Goal: Transaction & Acquisition: Purchase product/service

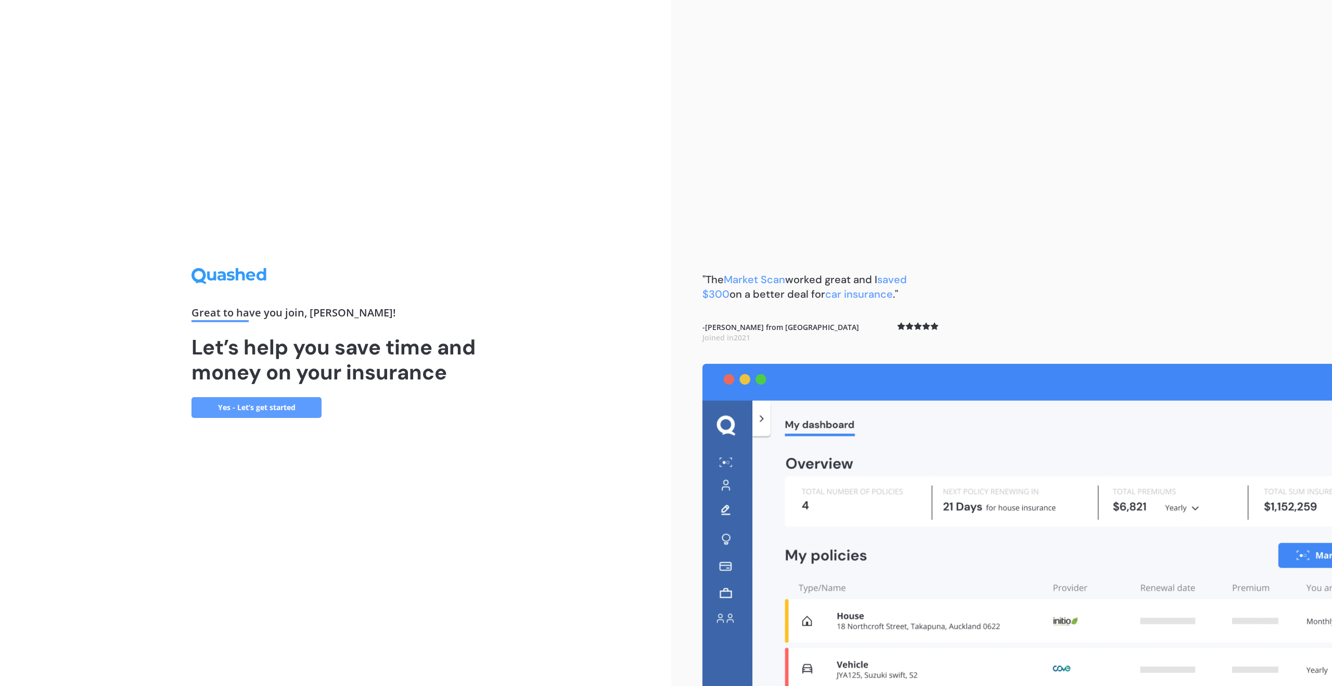
click at [242, 413] on link "Yes - Let’s get started" at bounding box center [256, 407] width 130 height 21
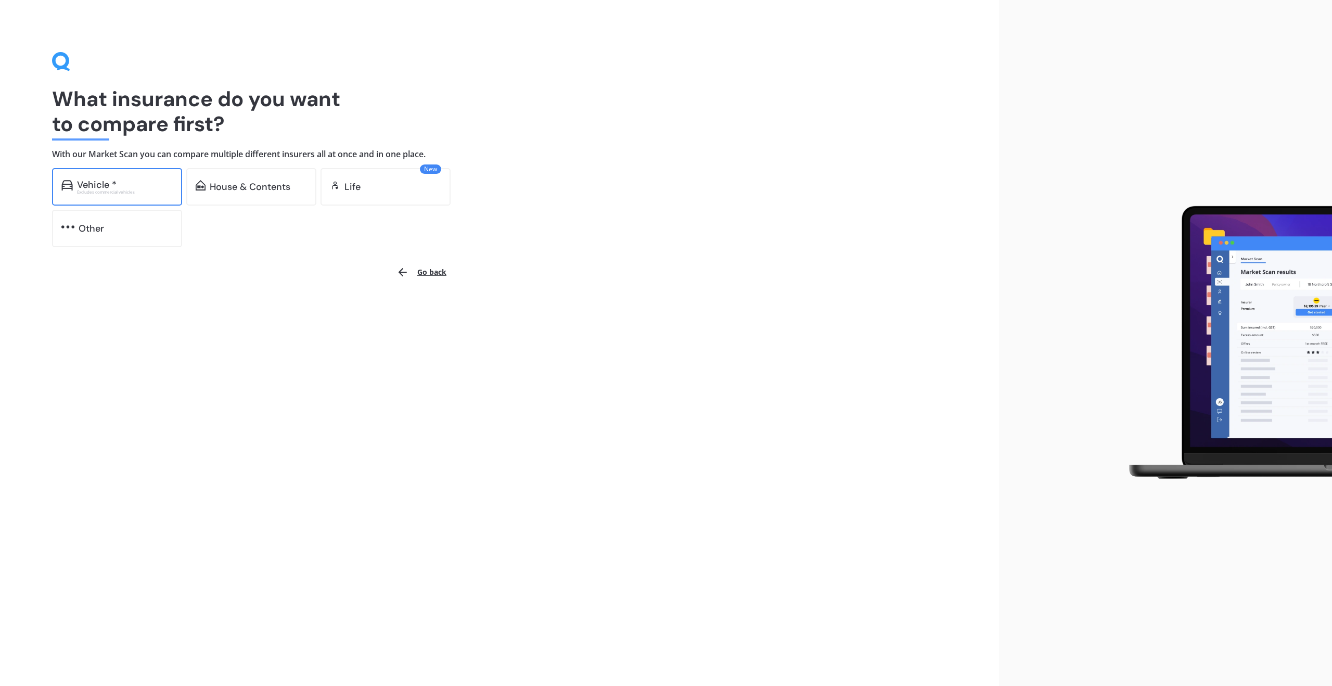
click at [132, 192] on div "Excludes commercial vehicles" at bounding box center [125, 192] width 96 height 4
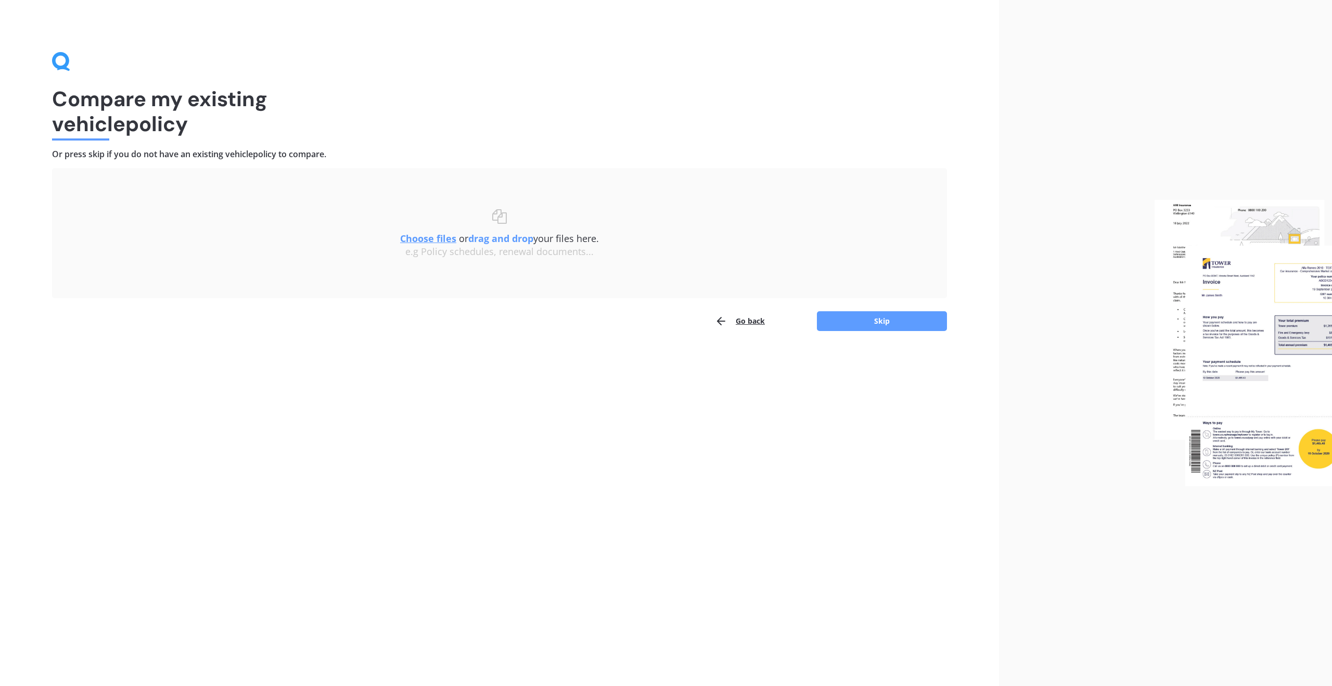
click at [433, 237] on u "Choose files" at bounding box center [428, 238] width 56 height 12
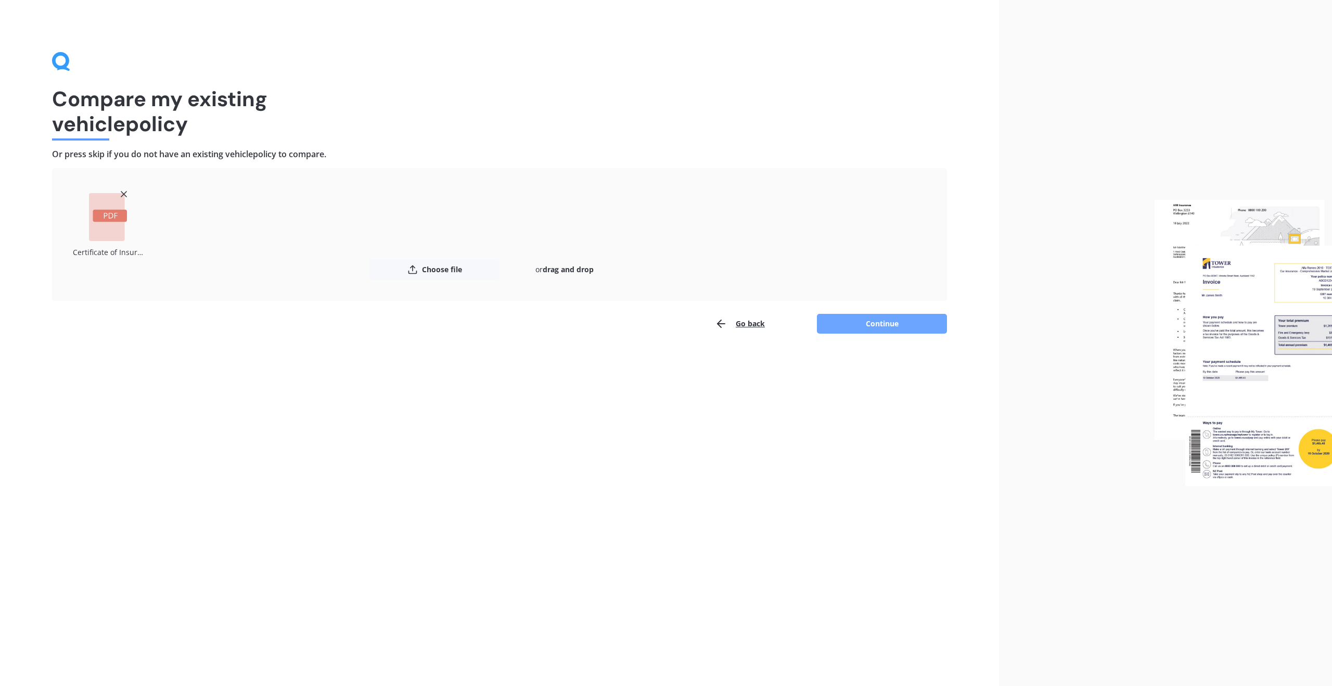
click at [846, 324] on button "Continue" at bounding box center [882, 324] width 130 height 20
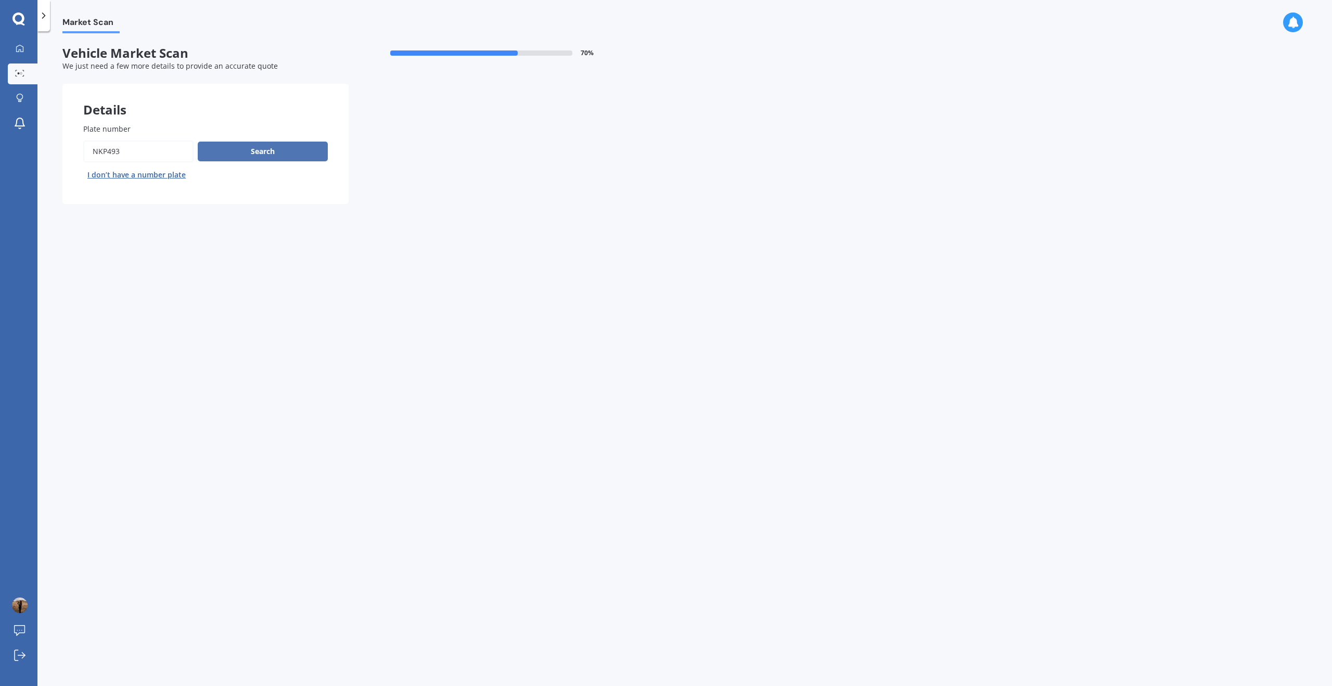
click at [242, 152] on button "Search" at bounding box center [263, 152] width 130 height 20
select select "HYUNDAI"
select select "I30"
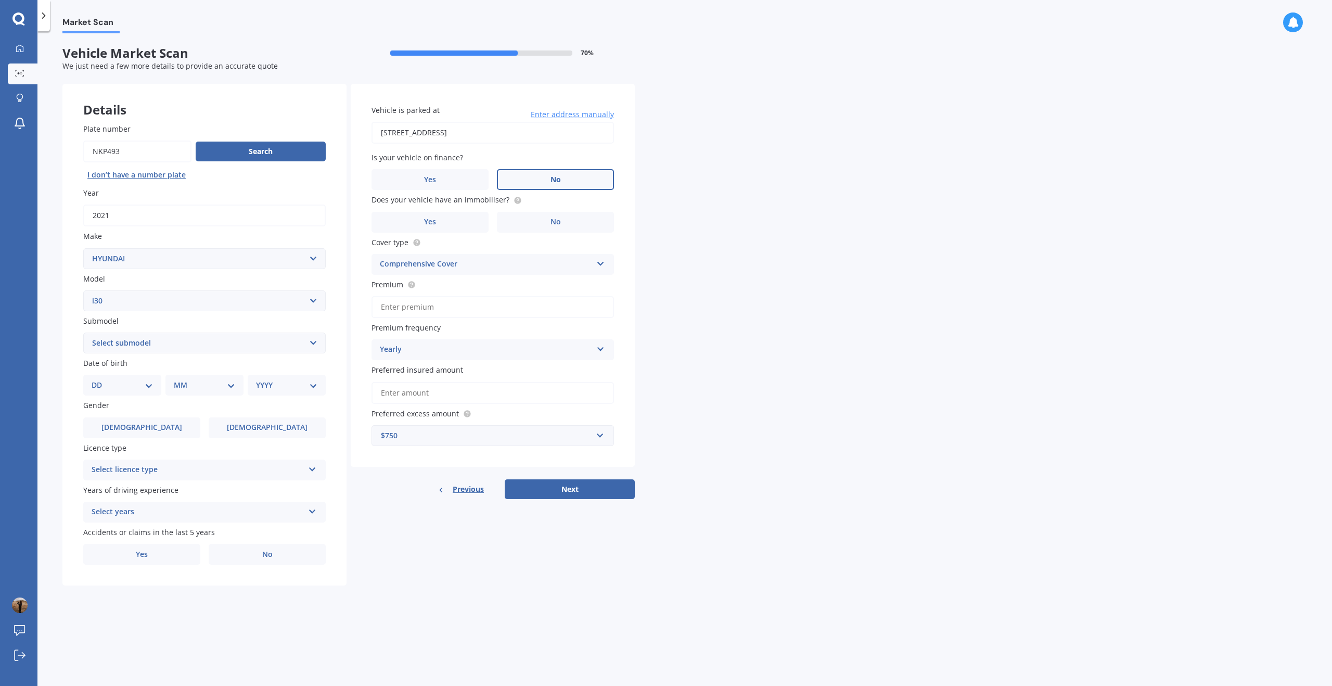
click at [531, 177] on label "No" at bounding box center [555, 179] width 117 height 21
click at [0, 0] on input "No" at bounding box center [0, 0] width 0 height 0
click at [531, 216] on label "No" at bounding box center [555, 222] width 117 height 21
click at [0, 0] on input "No" at bounding box center [0, 0] width 0 height 0
click at [468, 266] on div "Comprehensive Cover" at bounding box center [486, 264] width 212 height 12
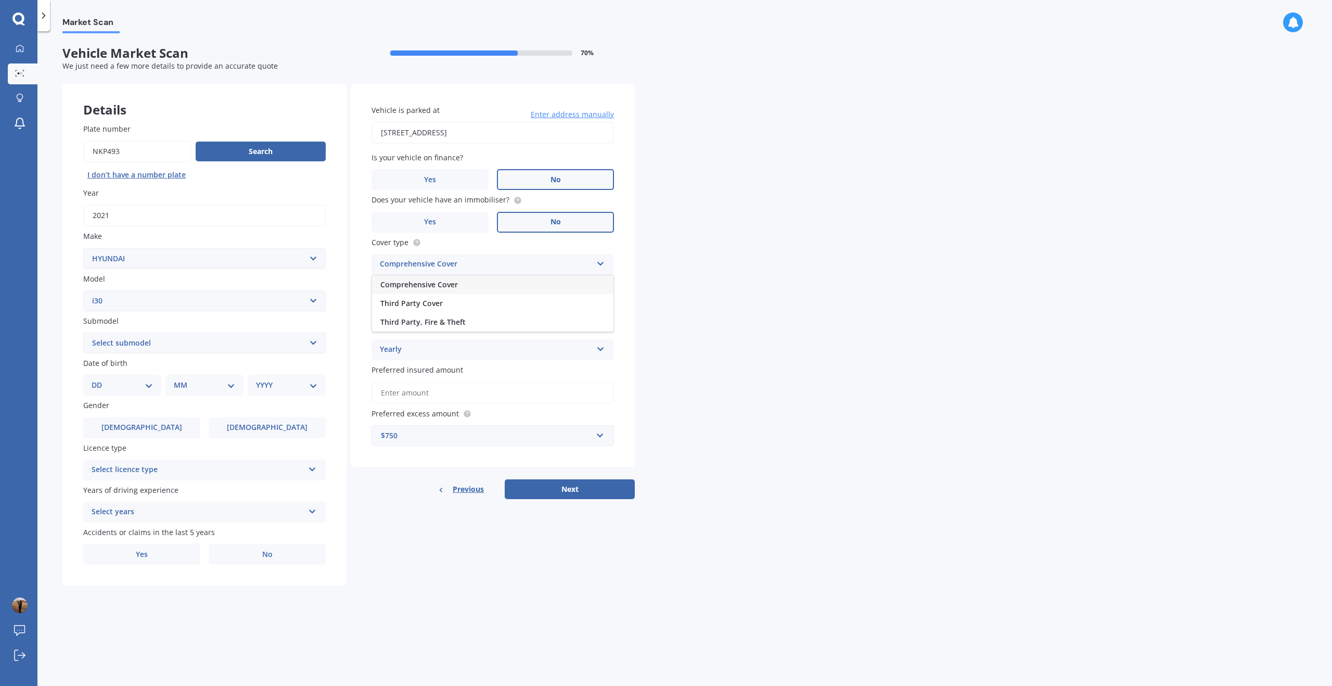
click at [460, 284] on div "Comprehensive Cover" at bounding box center [492, 284] width 241 height 19
click at [445, 308] on input "Premium" at bounding box center [492, 307] width 242 height 22
click at [409, 311] on input "Premium" at bounding box center [492, 307] width 242 height 22
click at [411, 305] on input "Premium" at bounding box center [492, 307] width 242 height 22
type input "$1,322.34"
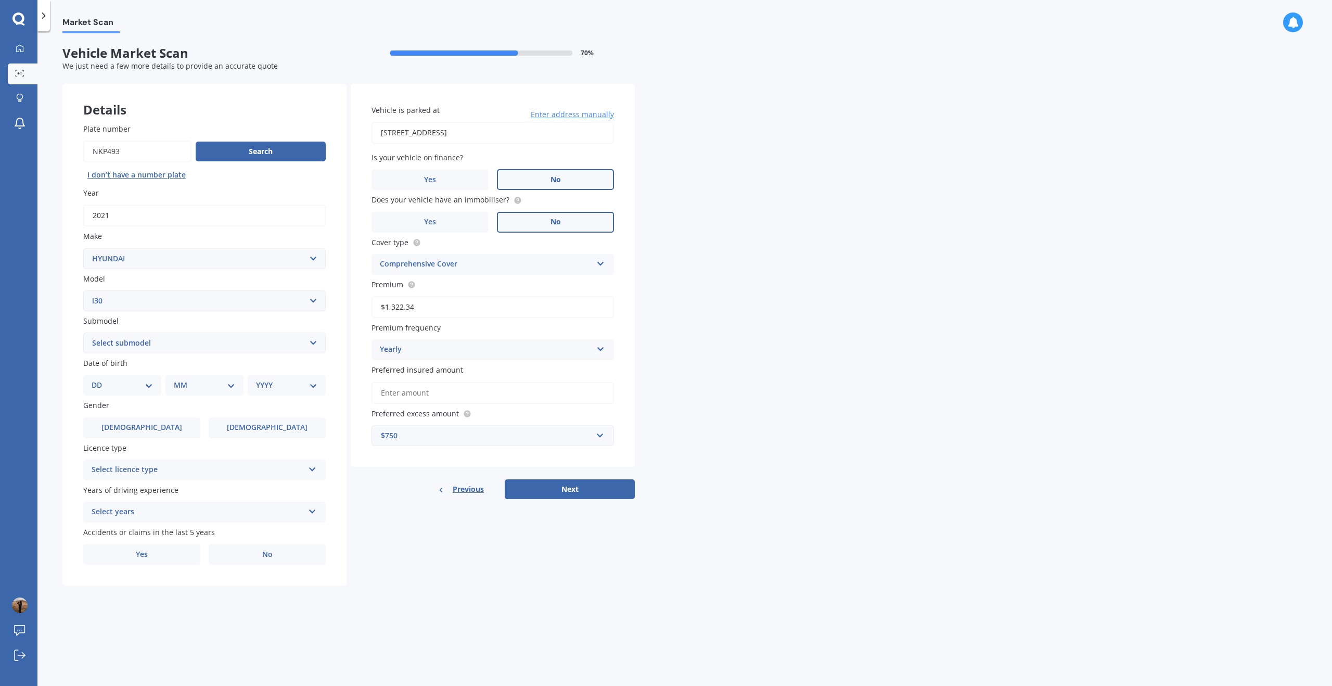
click at [453, 396] on input "Preferred insured amount" at bounding box center [492, 393] width 242 height 22
click at [395, 392] on input "Preferred insured amount" at bounding box center [492, 393] width 242 height 22
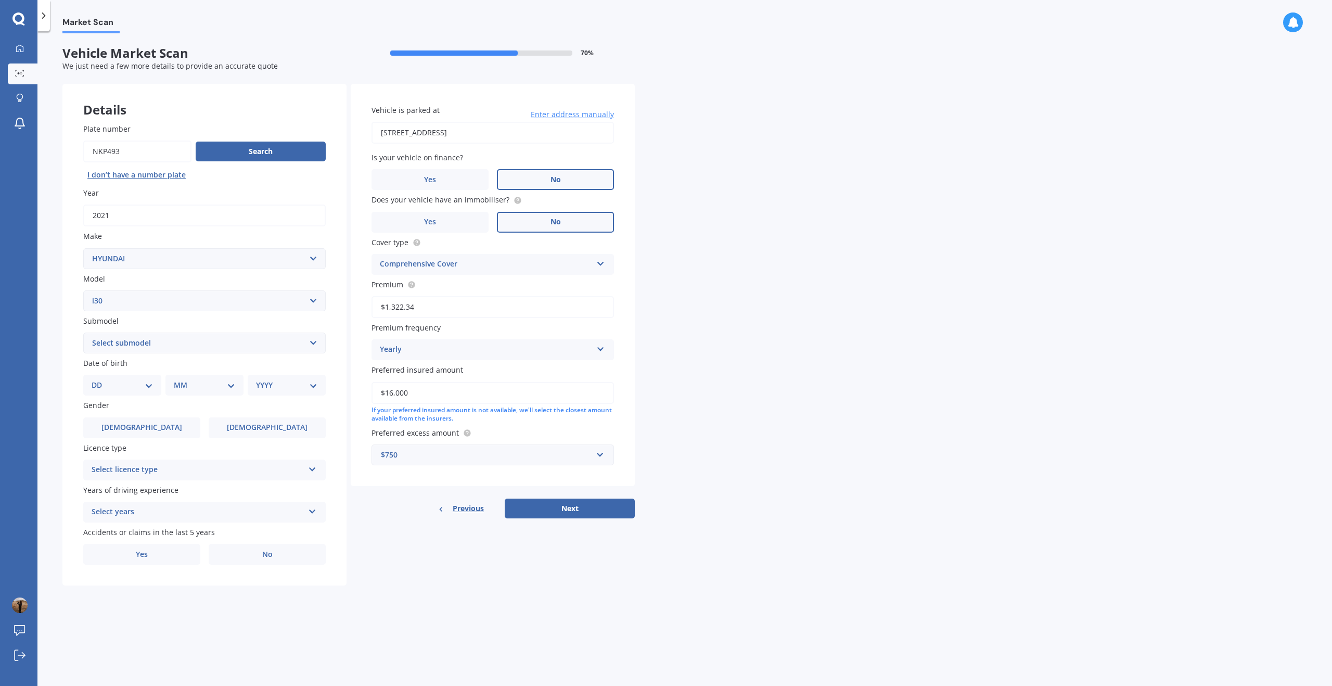
type input "$16,000"
click at [492, 430] on label "Preferred excess amount" at bounding box center [490, 432] width 238 height 11
click at [459, 455] on div "$750" at bounding box center [486, 454] width 211 height 11
click at [419, 533] on div "$750" at bounding box center [492, 531] width 241 height 19
click at [180, 473] on div "Select licence type" at bounding box center [198, 470] width 212 height 12
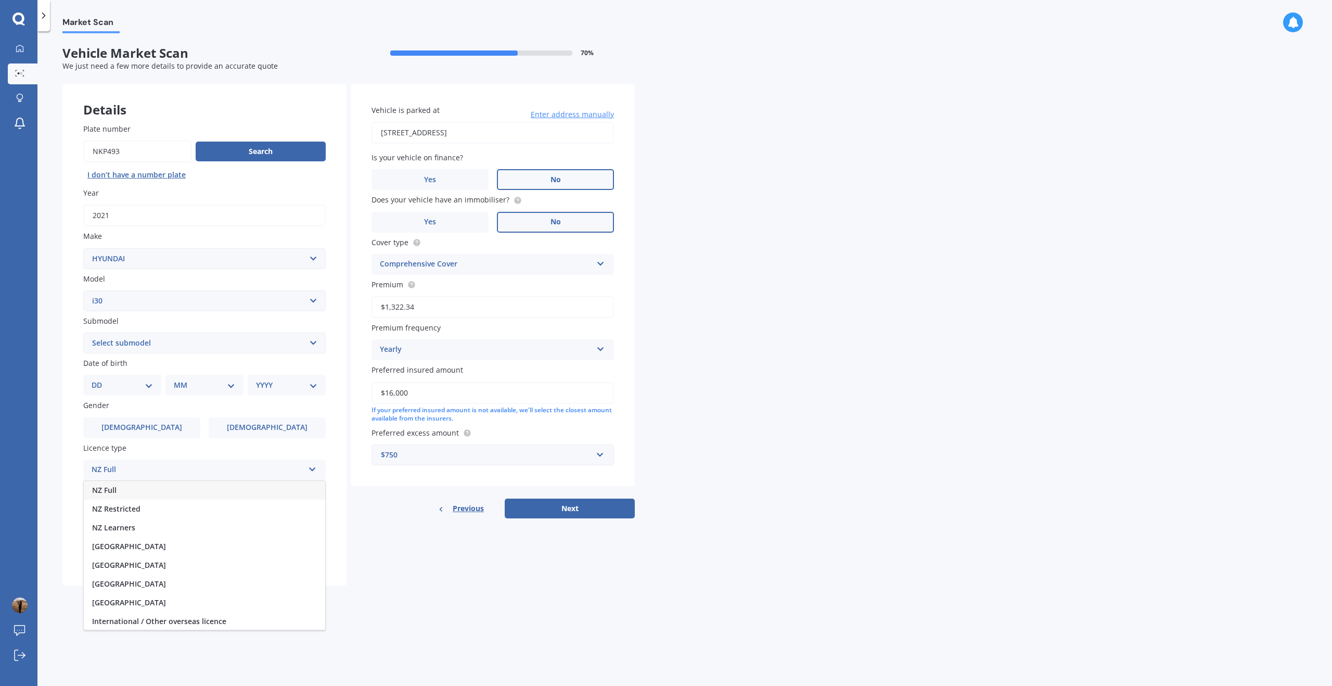
click at [145, 490] on div "NZ Full" at bounding box center [204, 490] width 241 height 19
click at [120, 345] on select "Select submodel Diesel Turbo Hatchback Petrol Turbo Station Wagon 1.6A4" at bounding box center [204, 342] width 242 height 21
select select "STATION WAGON 1.6A4"
click at [83, 332] on select "Select submodel Diesel Turbo Hatchback Petrol Turbo Station Wagon 1.6A4" at bounding box center [204, 342] width 242 height 21
click at [114, 386] on select "DD 01 02 03 04 05 06 07 08 09 10 11 12 13 14 15 16 17 18 19 20 21 22 23 24 25 2…" at bounding box center [122, 384] width 61 height 11
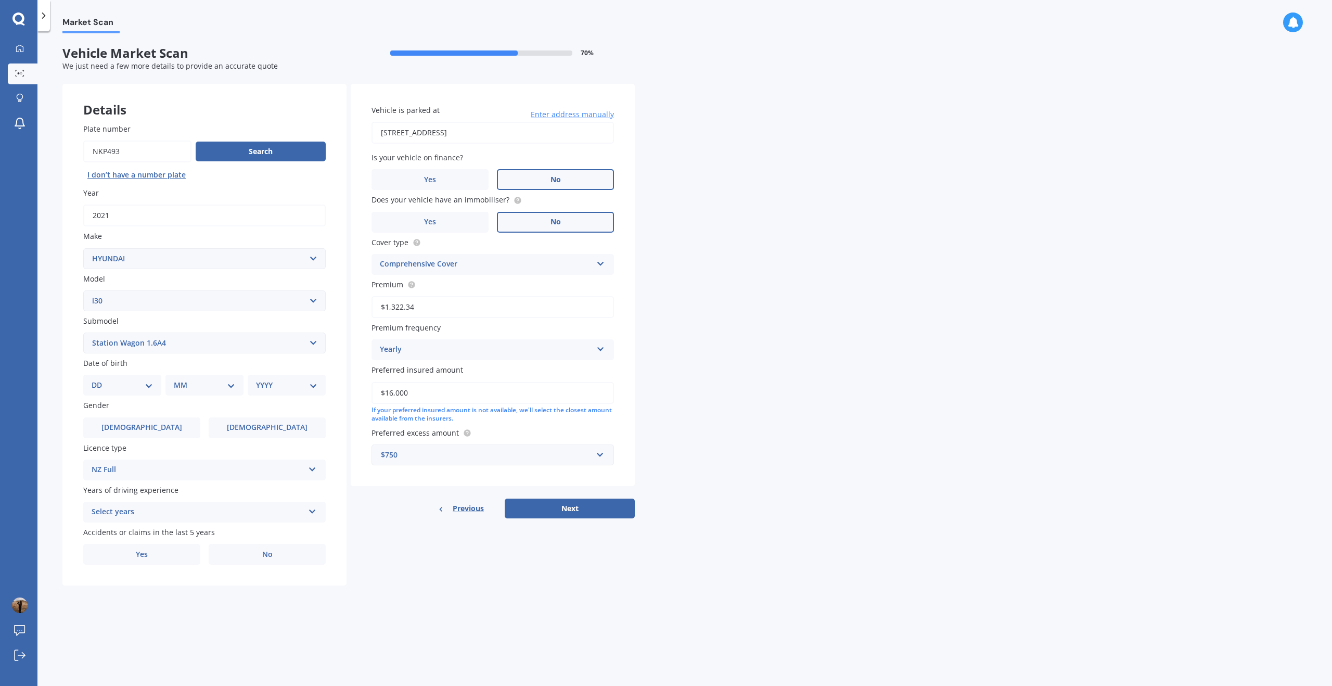
select select "12"
click at [100, 379] on select "DD 01 02 03 04 05 06 07 08 09 10 11 12 13 14 15 16 17 18 19 20 21 22 23 24 25 2…" at bounding box center [122, 384] width 61 height 11
click at [194, 387] on select "MM 01 02 03 04 05 06 07 08 09 10 11 12" at bounding box center [206, 384] width 57 height 11
select select "06"
click at [178, 379] on select "MM 01 02 03 04 05 06 07 08 09 10 11 12" at bounding box center [206, 384] width 57 height 11
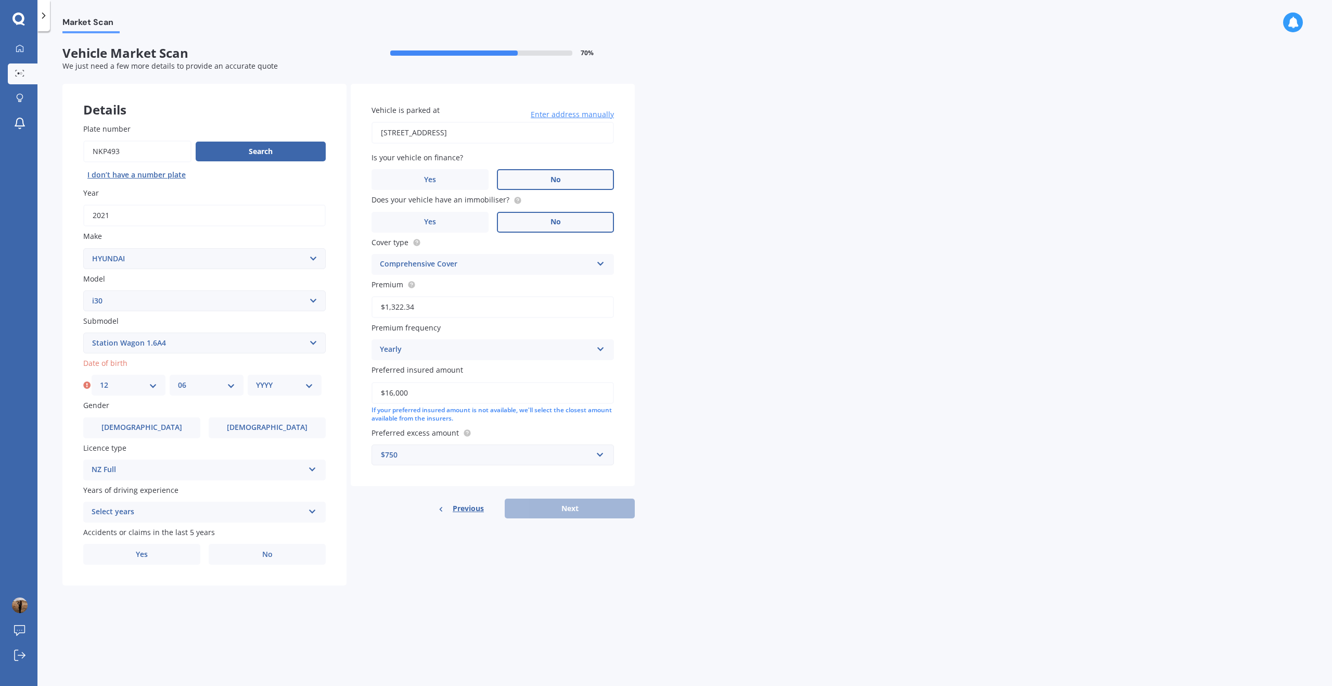
click at [277, 382] on select "YYYY 2025 2024 2023 2022 2021 2020 2019 2018 2017 2016 2015 2014 2013 2012 2011…" at bounding box center [284, 384] width 57 height 11
select select "1995"
click at [256, 379] on select "YYYY 2025 2024 2023 2022 2021 2020 2019 2018 2017 2016 2015 2014 2013 2012 2011…" at bounding box center [284, 384] width 57 height 11
click at [237, 426] on label "Female" at bounding box center [267, 427] width 117 height 21
click at [0, 0] on input "Female" at bounding box center [0, 0] width 0 height 0
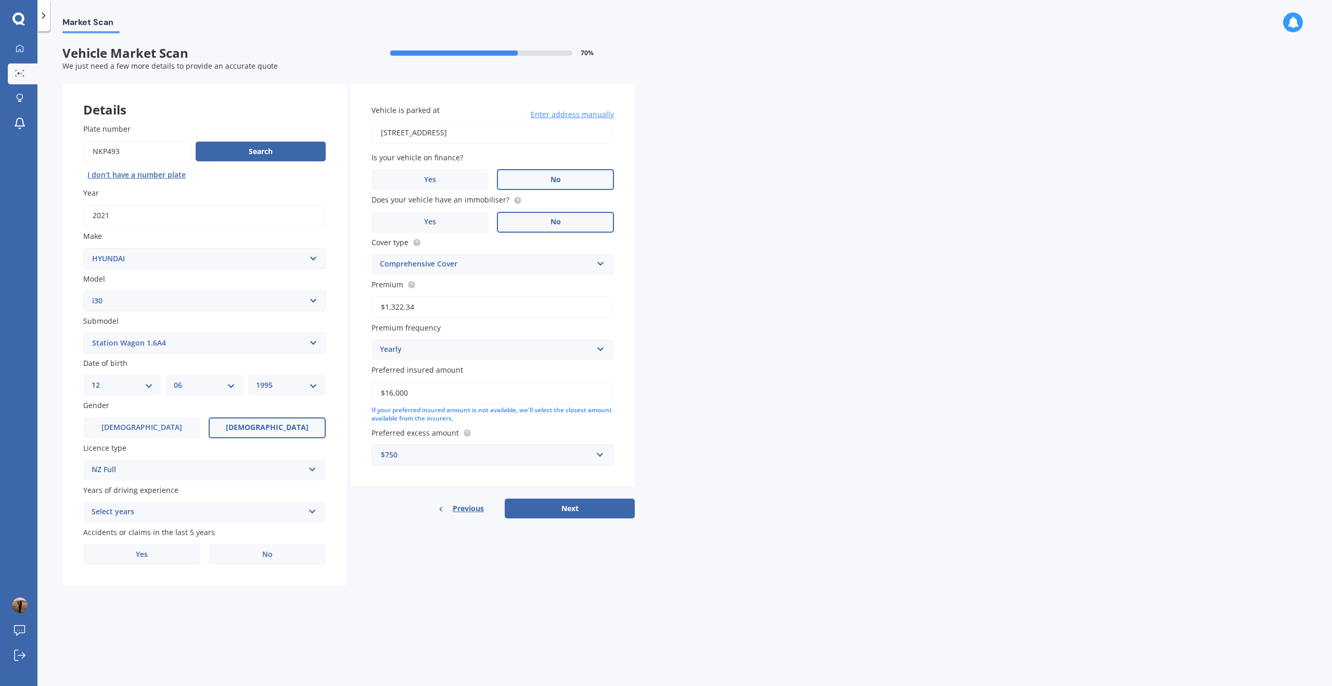
click at [153, 518] on div "Select years" at bounding box center [198, 512] width 212 height 12
click at [139, 536] on span "5 or more years" at bounding box center [120, 532] width 56 height 10
click at [242, 552] on label "No" at bounding box center [267, 554] width 117 height 21
click at [0, 0] on input "No" at bounding box center [0, 0] width 0 height 0
click at [568, 505] on button "Next" at bounding box center [570, 508] width 130 height 20
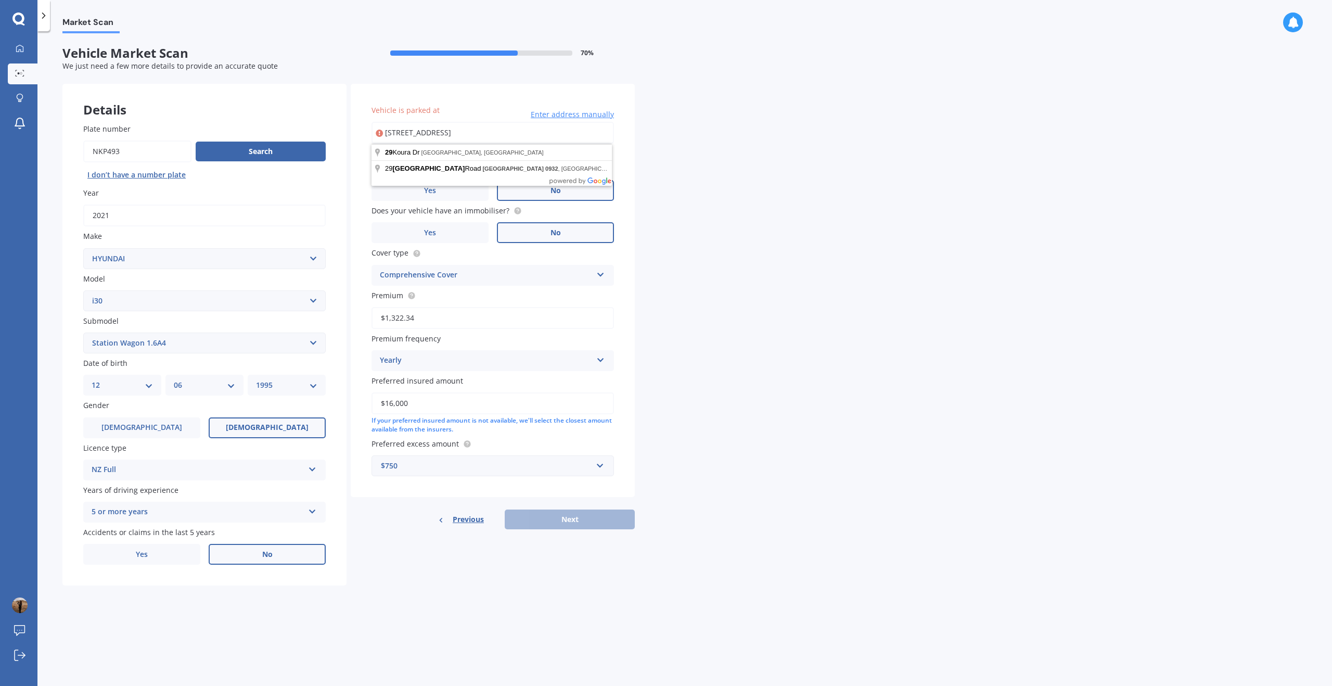
click at [490, 131] on input "29 Koura Drive Red Beach Red Beach 0932" at bounding box center [492, 133] width 242 height 22
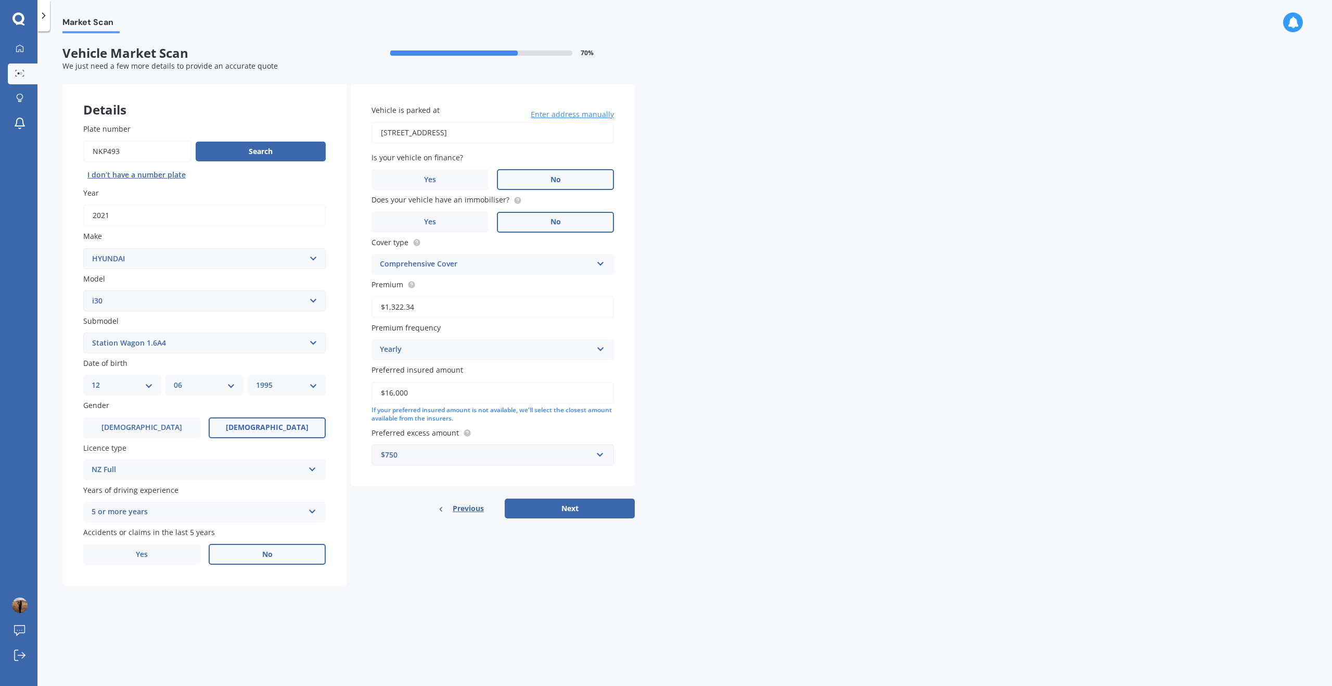
click at [469, 137] on input "29 Koura Drive, Rangiora 7400" at bounding box center [492, 133] width 242 height 22
type input "29 Koura Drive, Red Beach 0932"
click at [392, 394] on input "$16,000" at bounding box center [492, 393] width 242 height 22
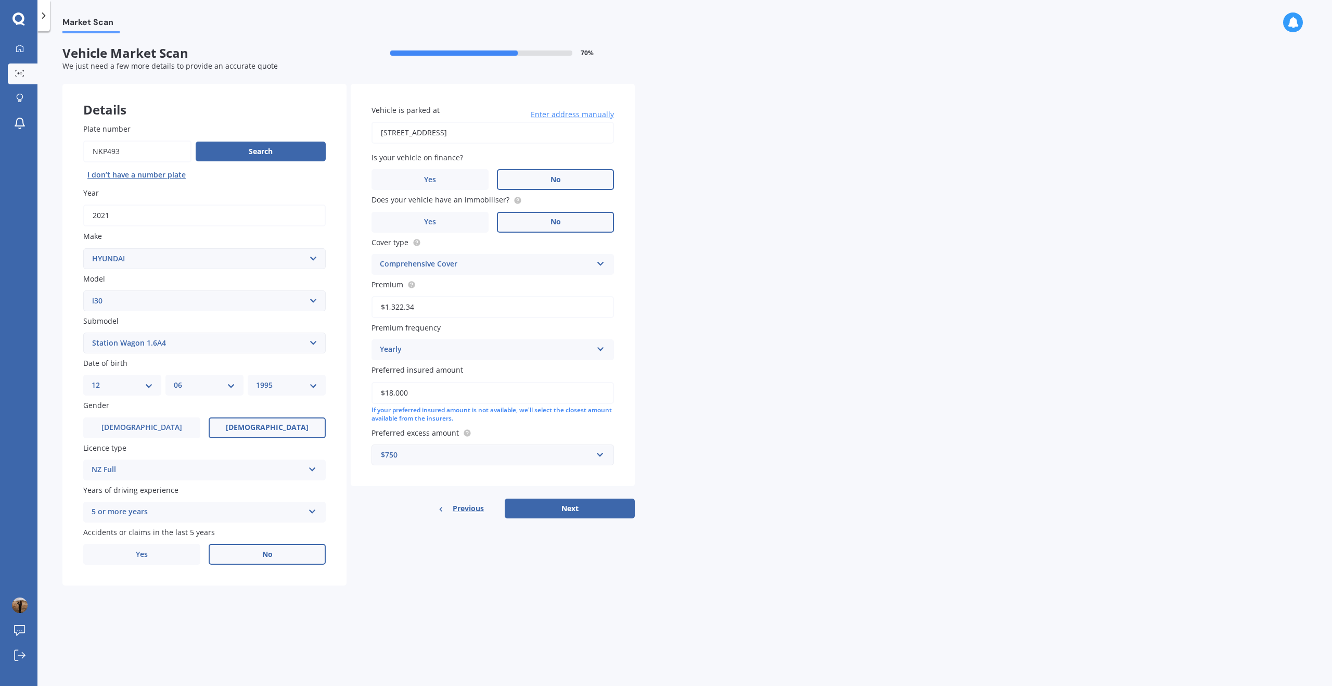
type input "$18,000"
click at [573, 505] on button "Next" at bounding box center [570, 508] width 130 height 20
select select "12"
select select "06"
select select "1995"
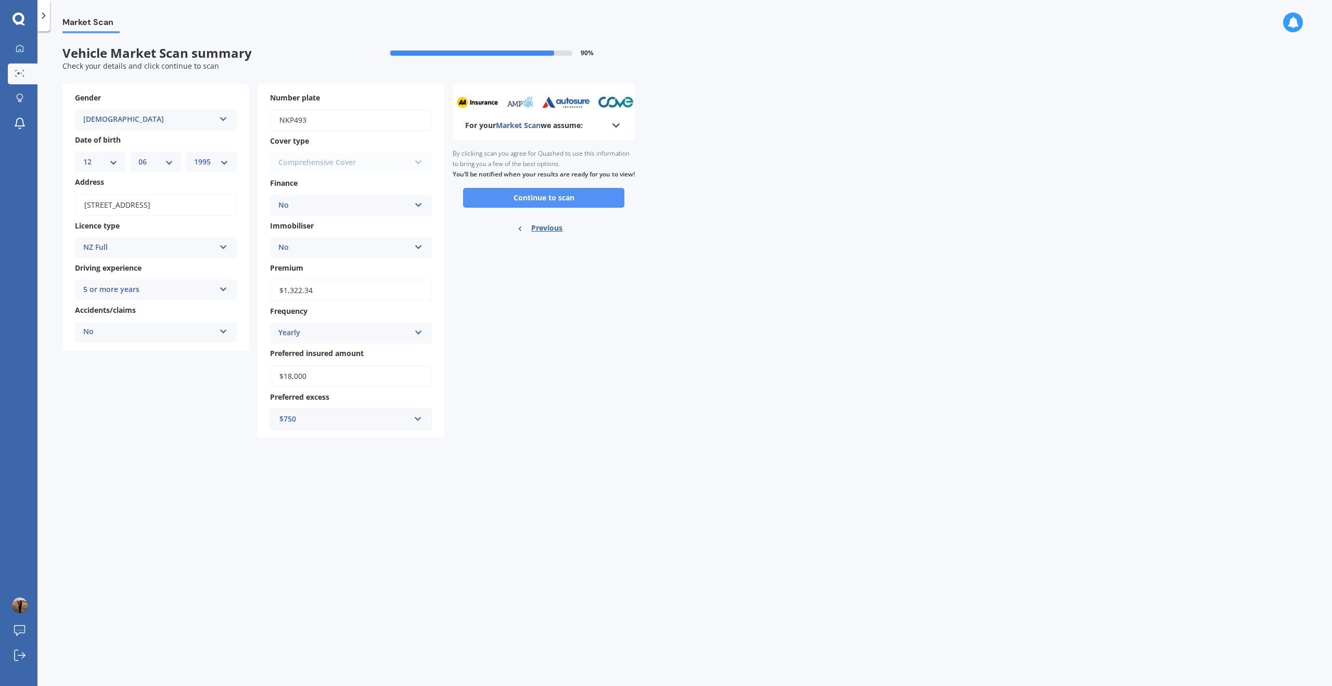
click at [567, 208] on button "Continue to scan" at bounding box center [543, 198] width 161 height 20
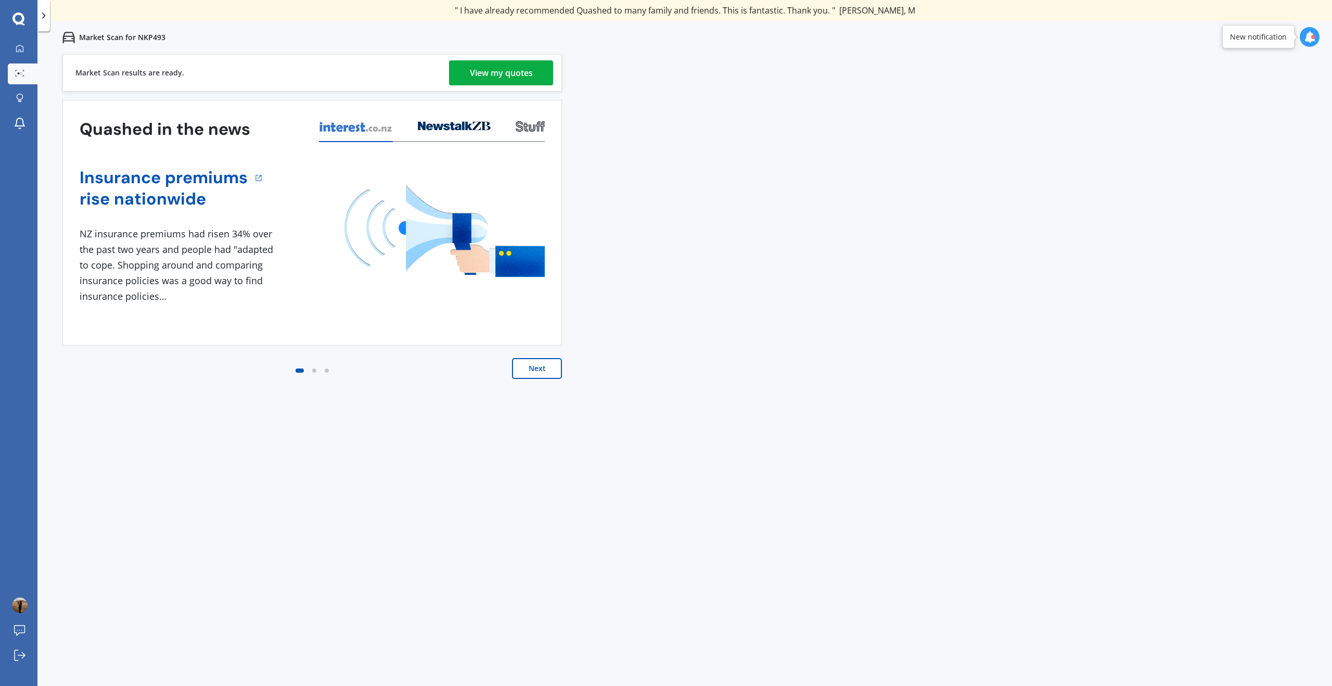
click at [539, 368] on button "Next" at bounding box center [537, 368] width 50 height 21
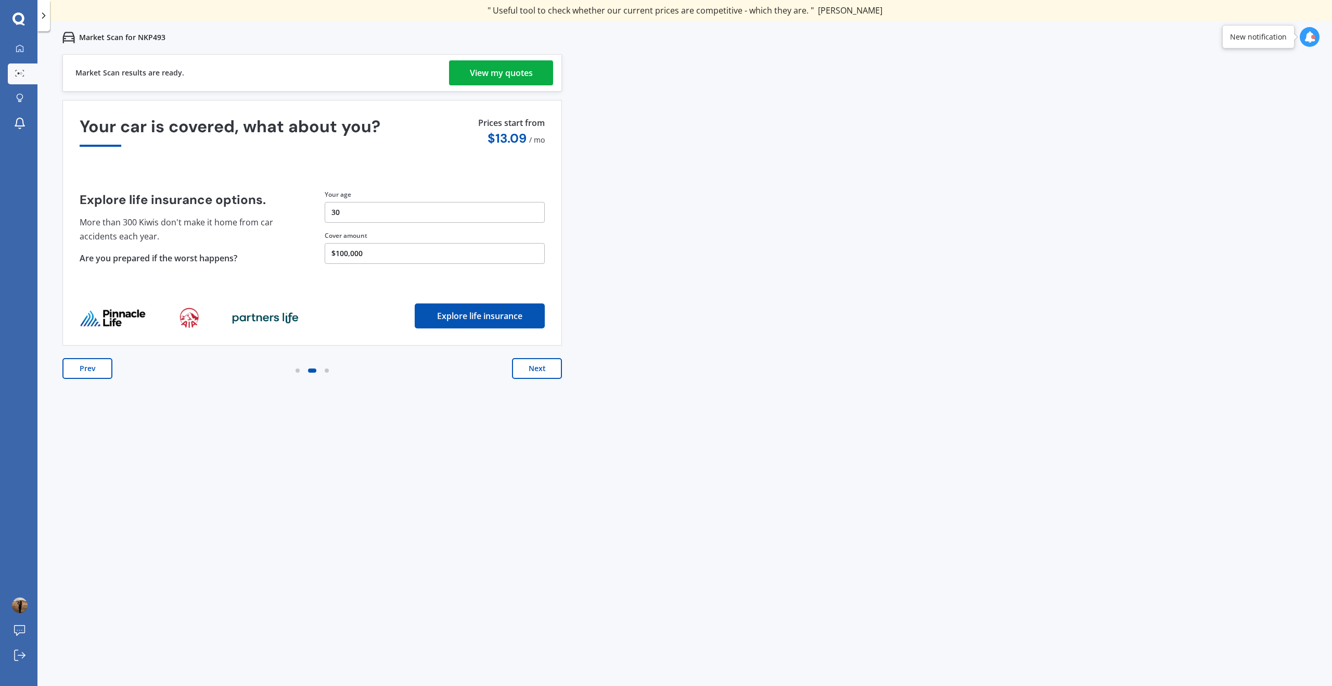
click at [503, 68] on div "View my quotes" at bounding box center [501, 72] width 63 height 25
